Goal: Transaction & Acquisition: Obtain resource

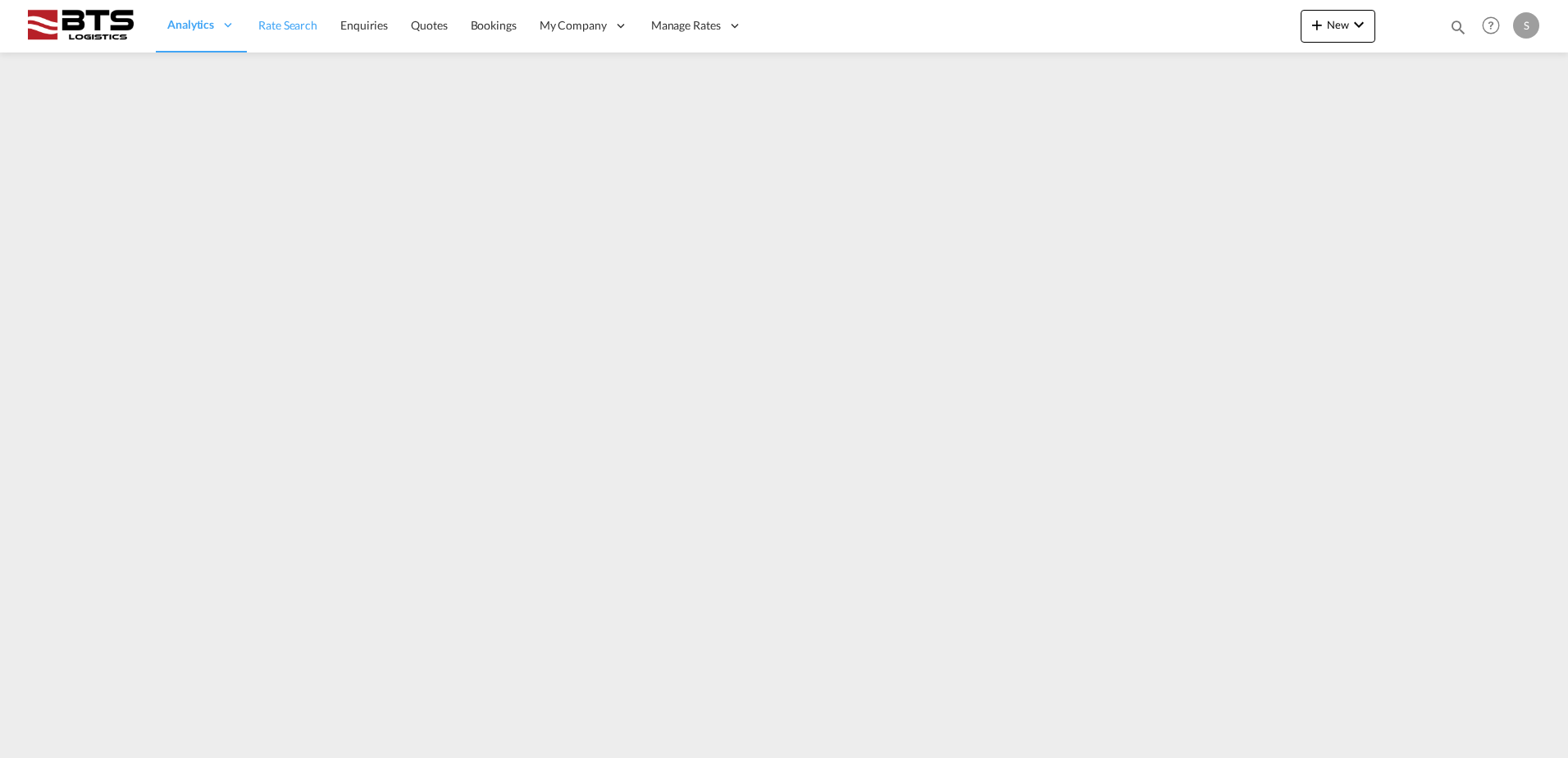
click at [305, 27] on span "Rate Search" at bounding box center [288, 25] width 59 height 14
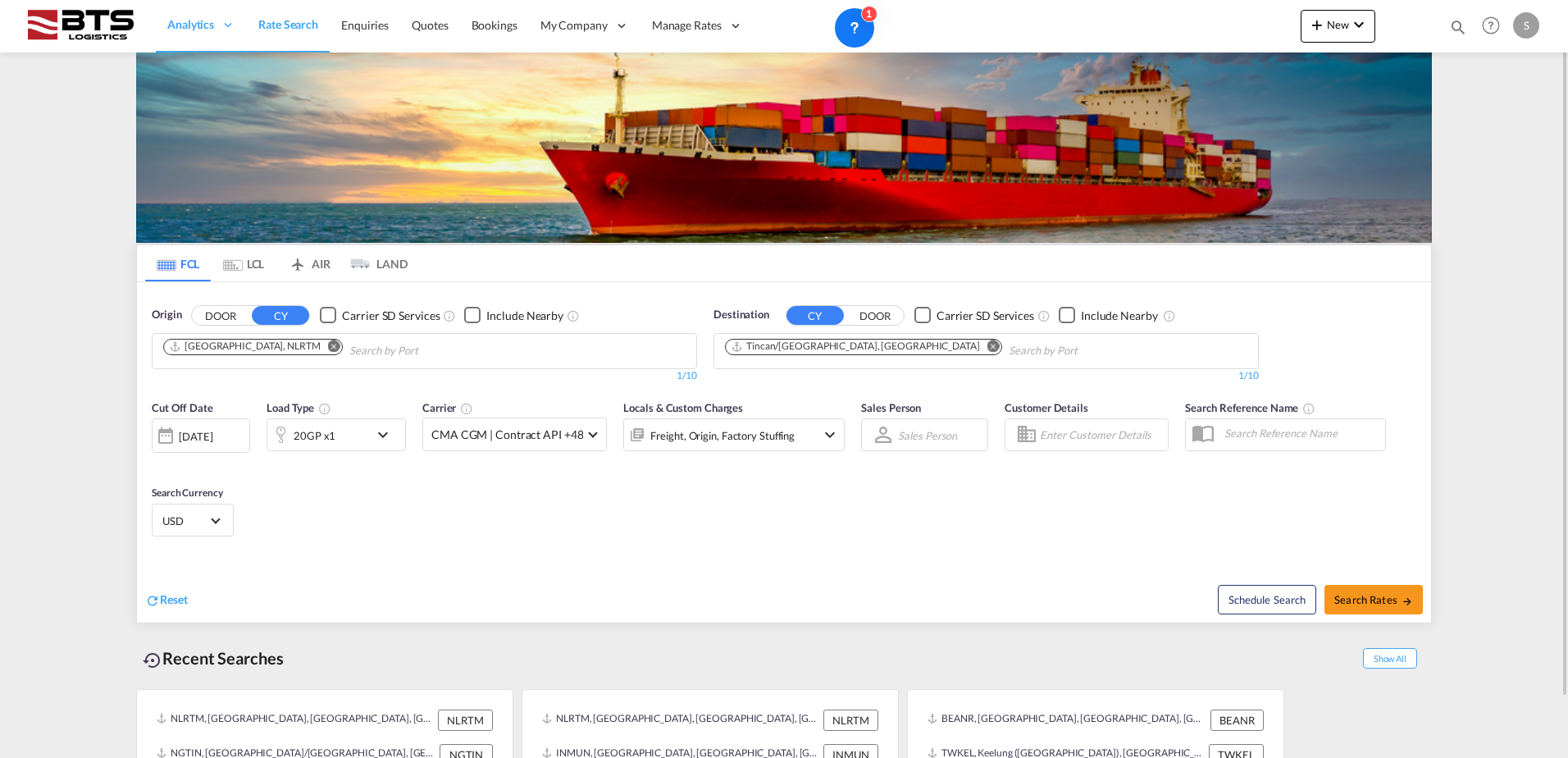
click at [987, 349] on md-icon "Remove" at bounding box center [993, 346] width 12 height 12
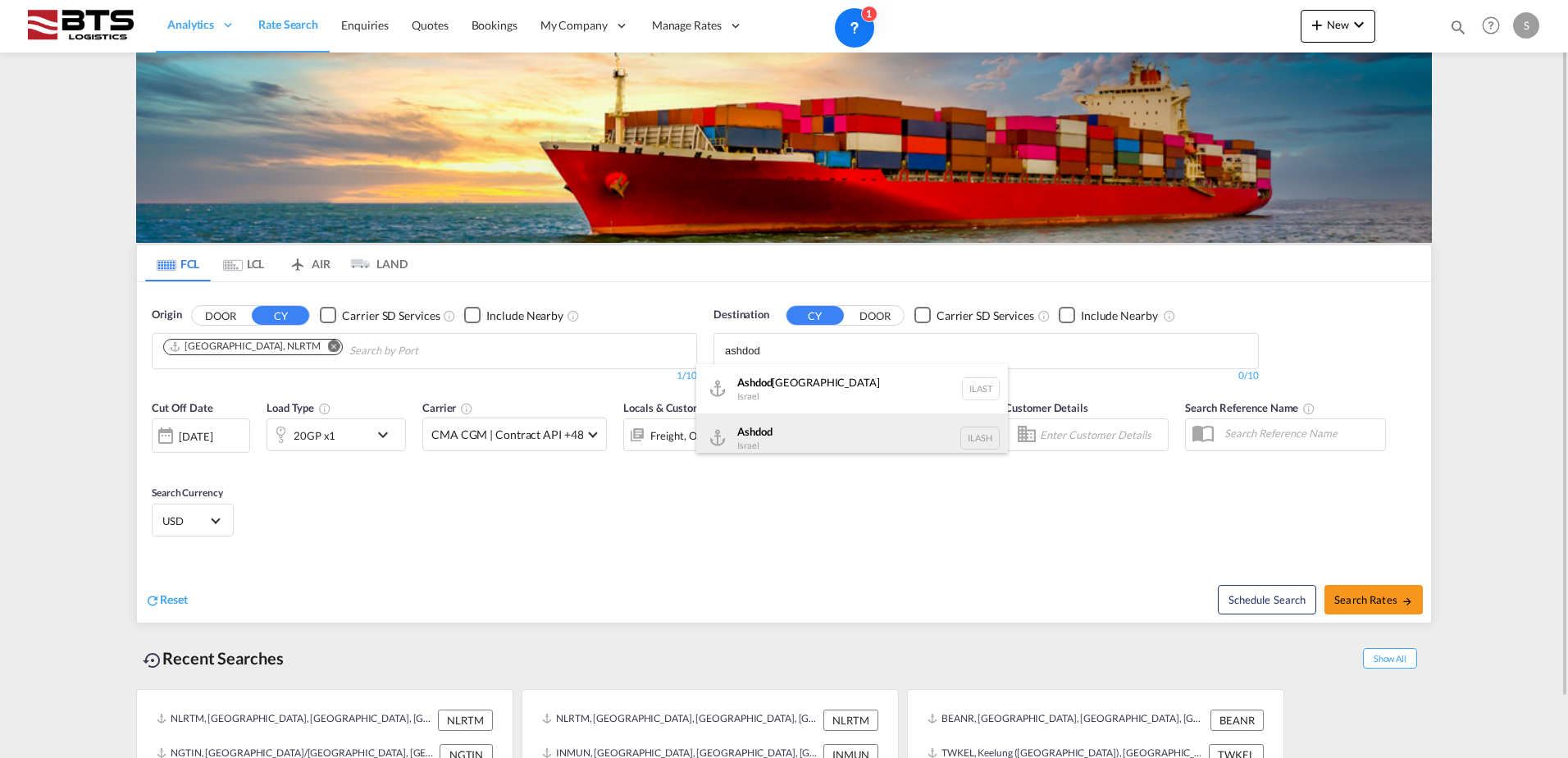
type input "ashdod"
click at [828, 445] on div "Ashdod [GEOGRAPHIC_DATA] [GEOGRAPHIC_DATA]" at bounding box center [852, 438] width 312 height 49
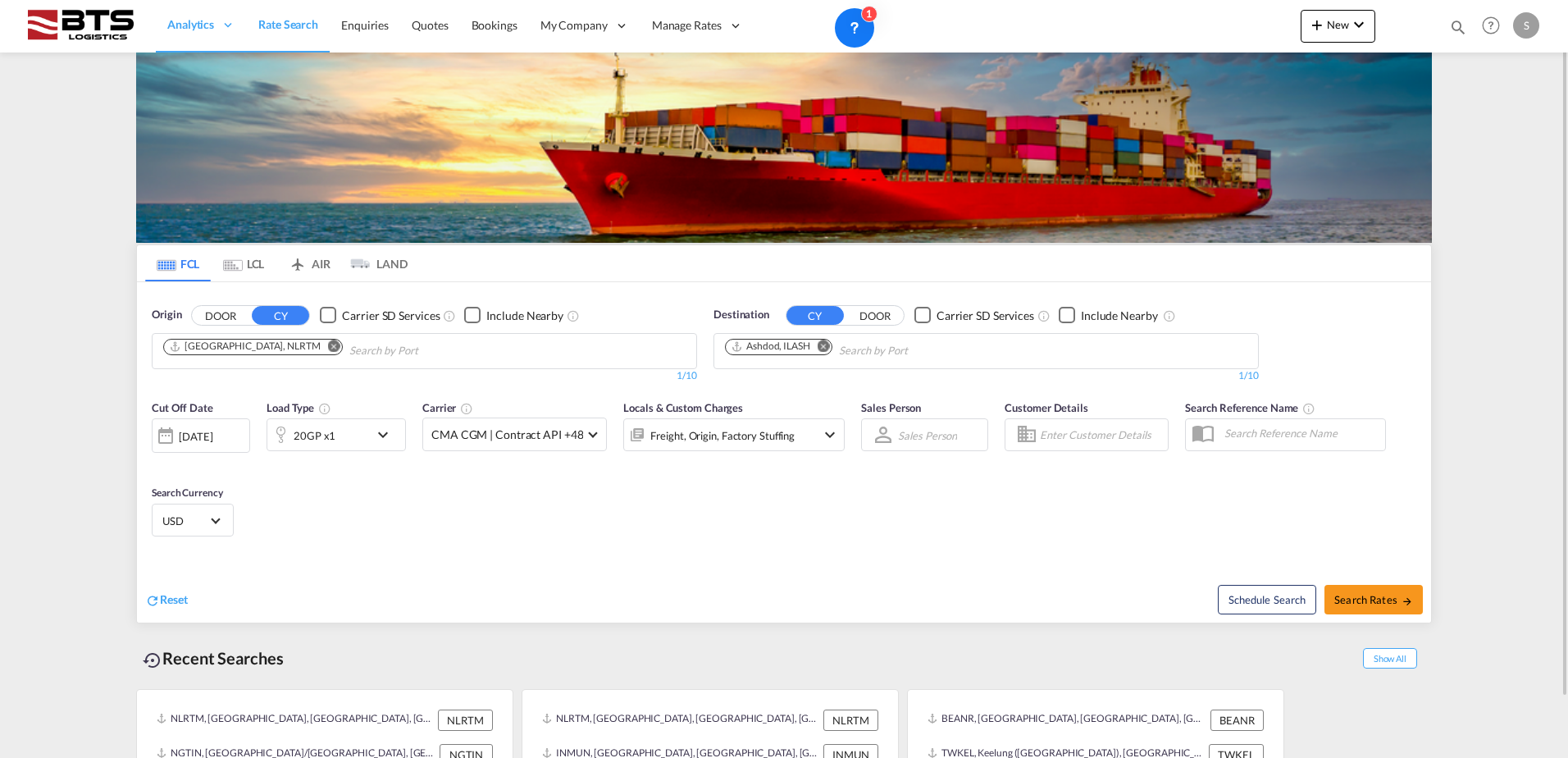
click at [370, 414] on div "Load Type 20GP x1" at bounding box center [336, 425] width 140 height 52
click at [367, 431] on div "20GP x1" at bounding box center [318, 434] width 102 height 33
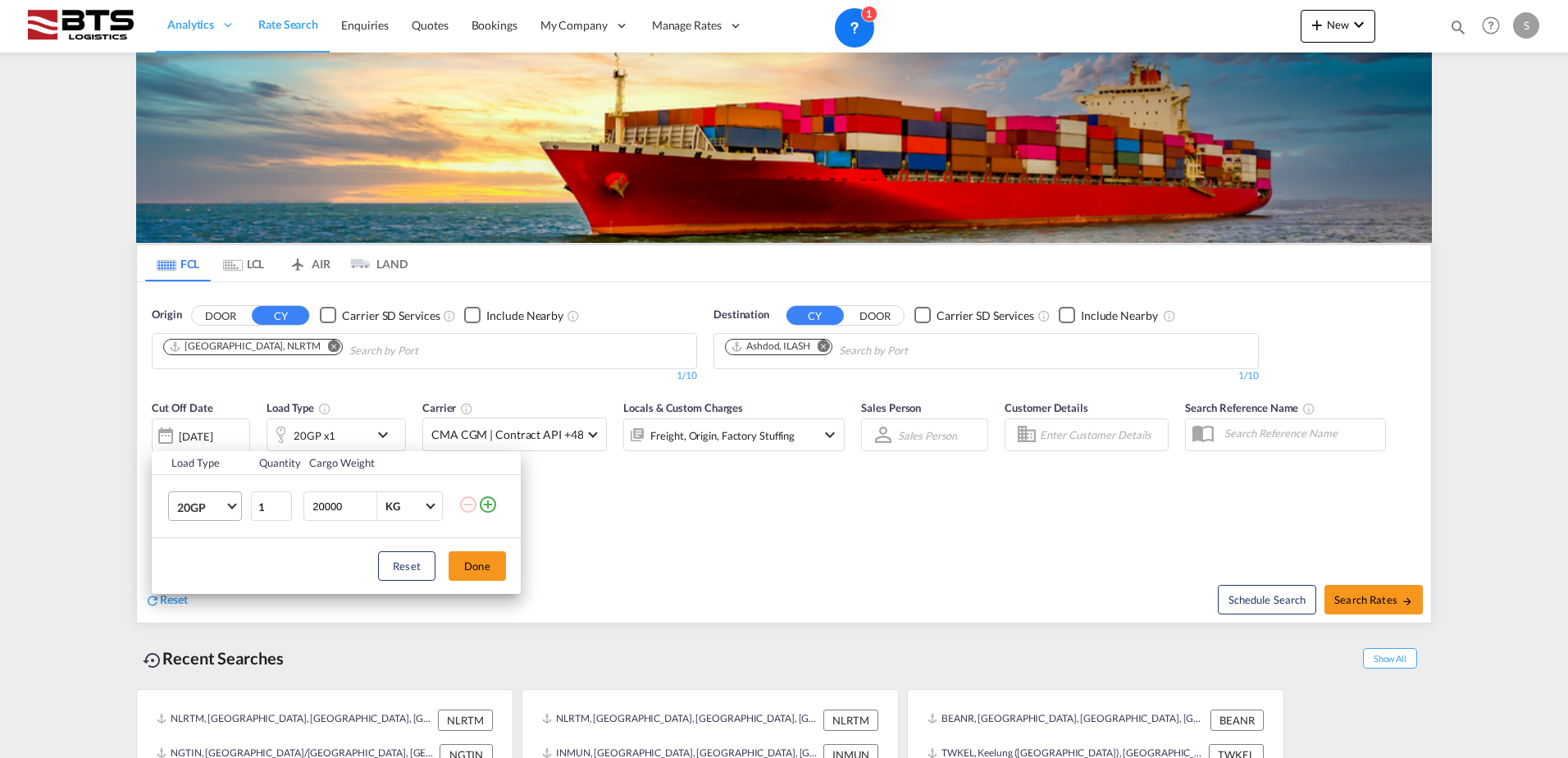
click at [220, 510] on span "20GP" at bounding box center [201, 507] width 48 height 16
click at [211, 576] on md-option "40HC" at bounding box center [220, 586] width 111 height 39
click at [486, 562] on button "Done" at bounding box center [477, 566] width 57 height 29
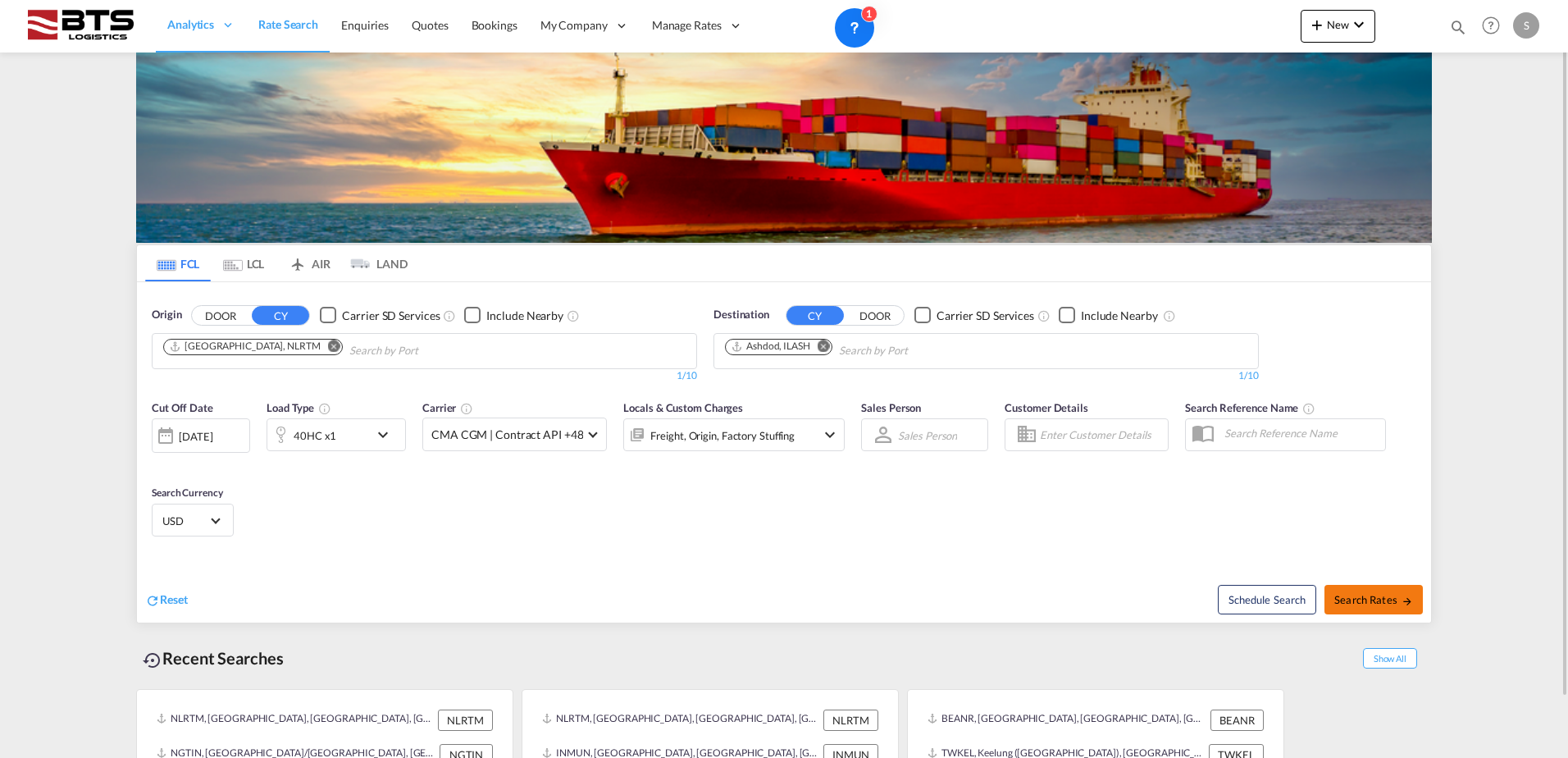
click at [1375, 604] on span "Search Rates" at bounding box center [1374, 600] width 79 height 13
type input "NLRTM to ILASH / [DATE]"
